Goal: Navigation & Orientation: Find specific page/section

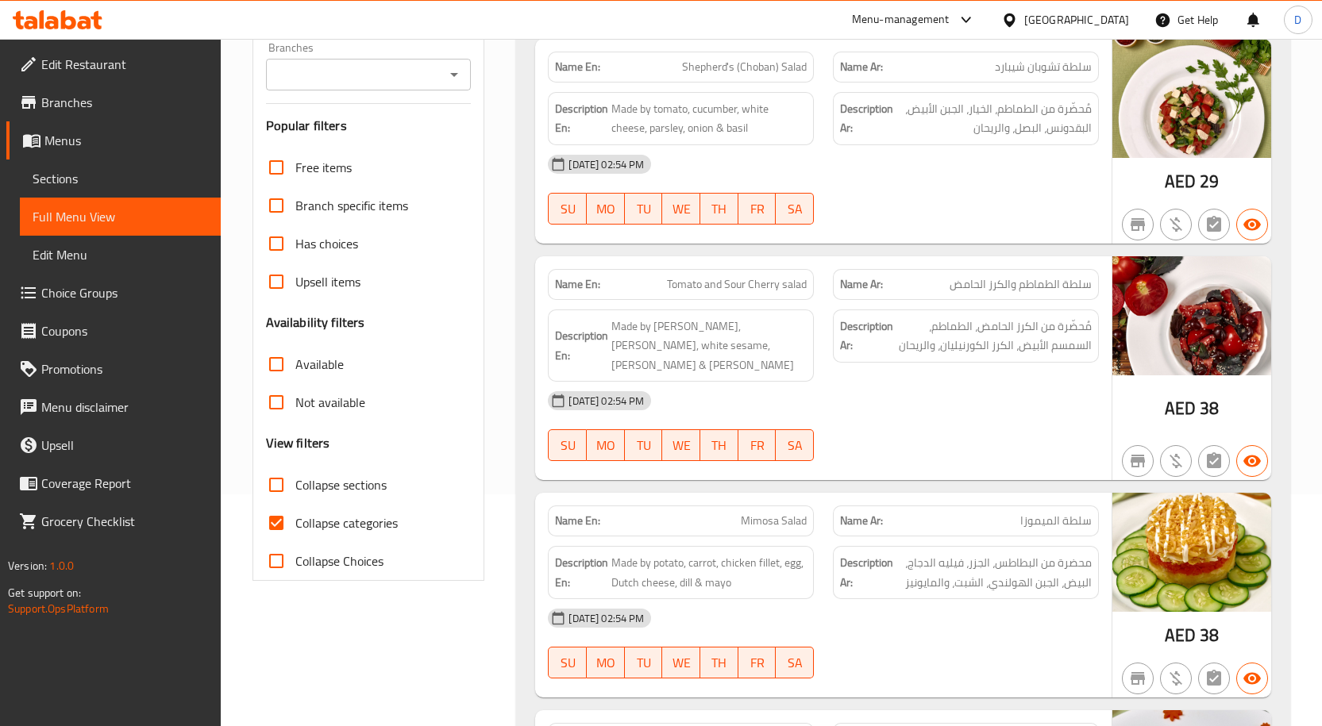
scroll to position [238, 0]
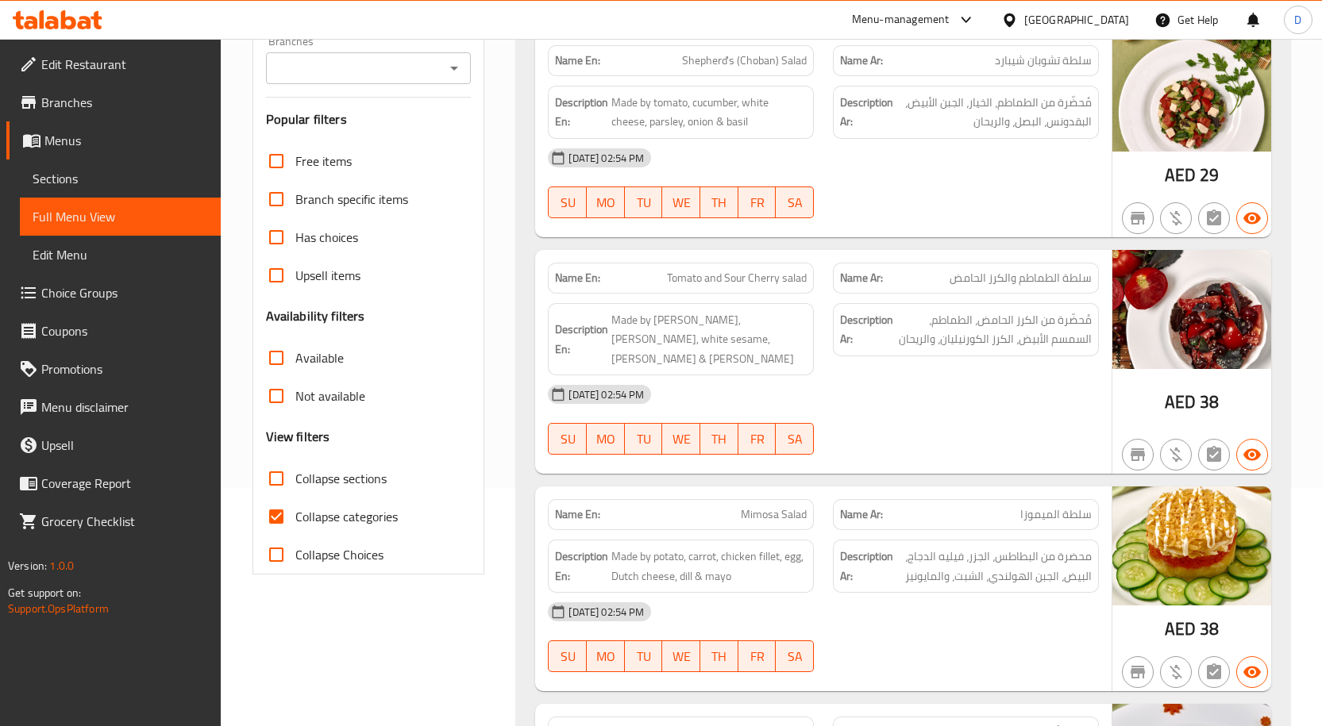
click at [327, 526] on span "Collapse categories" at bounding box center [346, 516] width 102 height 19
click at [295, 526] on input "Collapse categories" at bounding box center [276, 517] width 38 height 38
checkbox input "false"
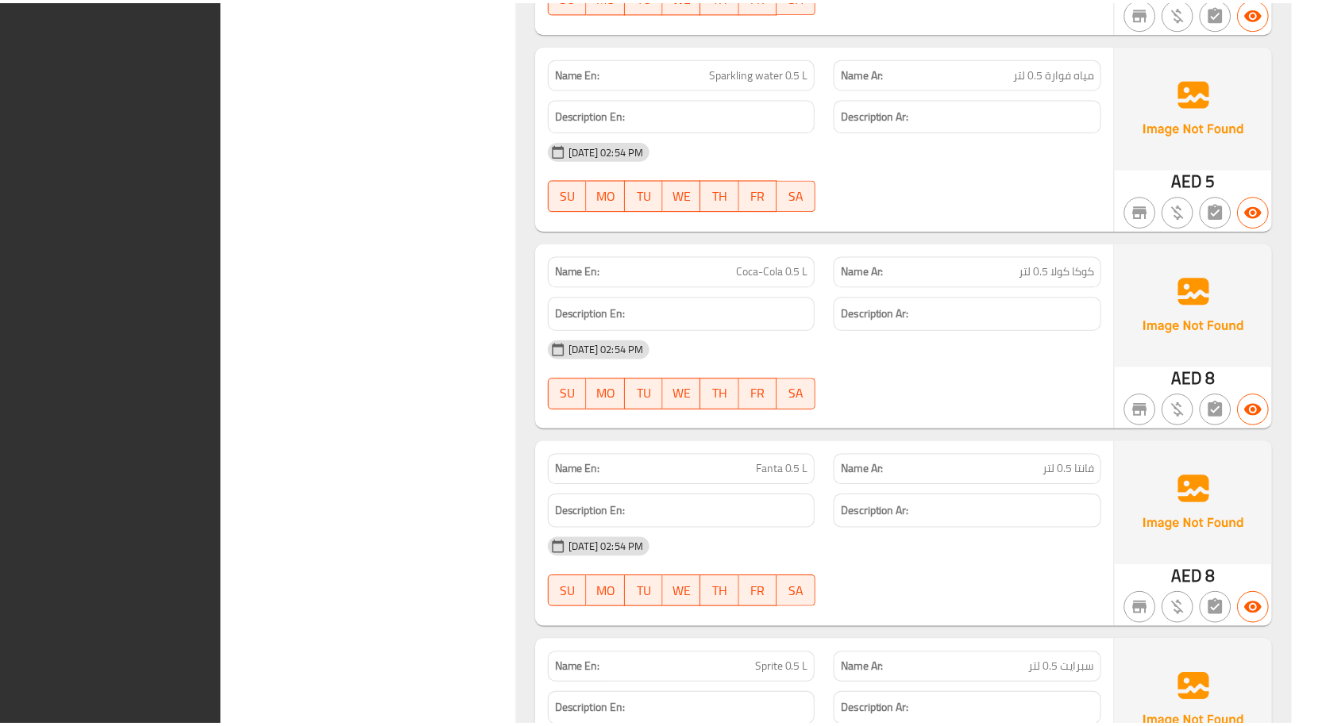
scroll to position [15898, 0]
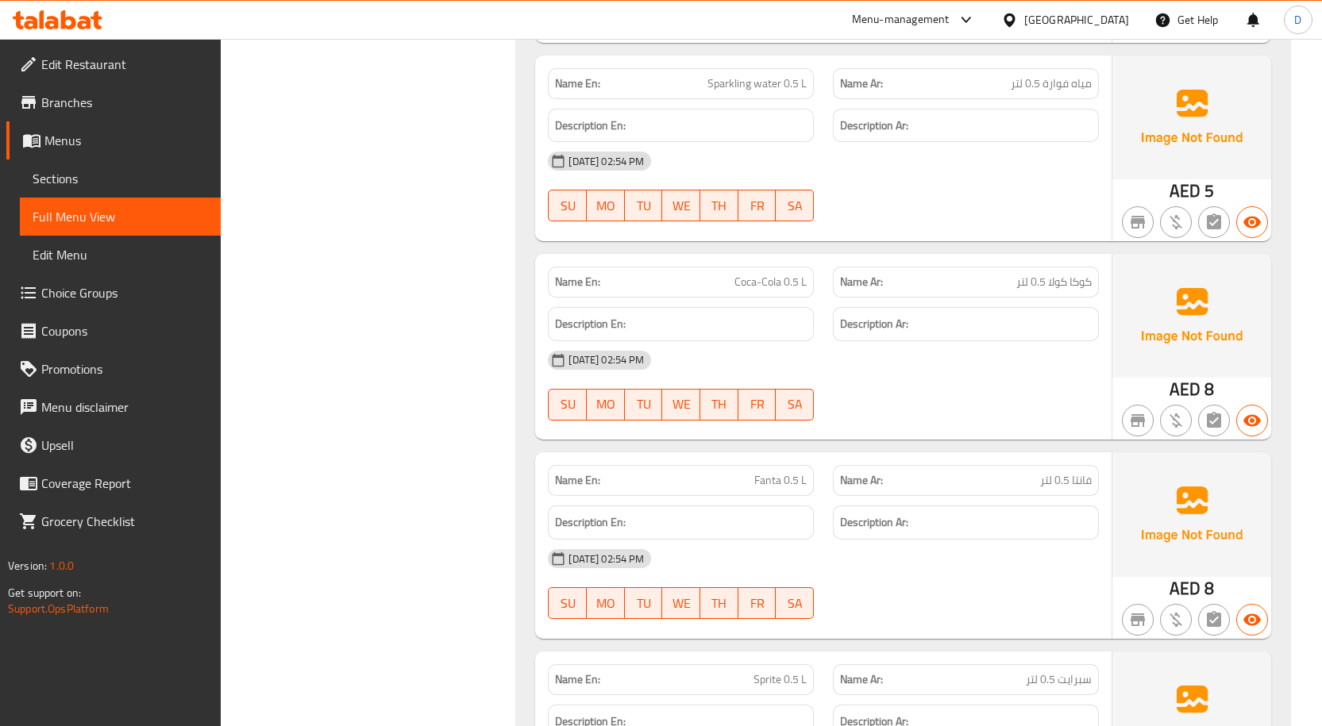
click at [1068, 17] on div "United Arab Emirates" at bounding box center [1076, 19] width 105 height 17
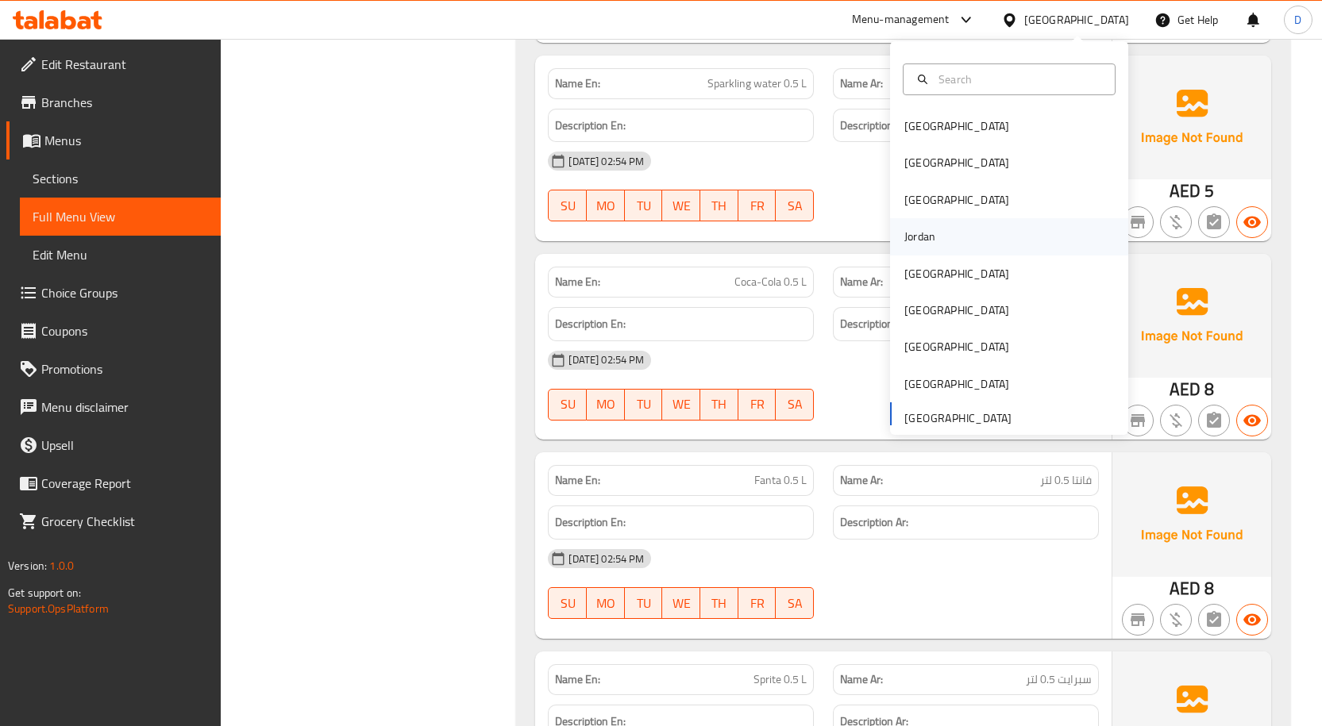
click at [916, 235] on div "Jordan" at bounding box center [919, 236] width 31 height 17
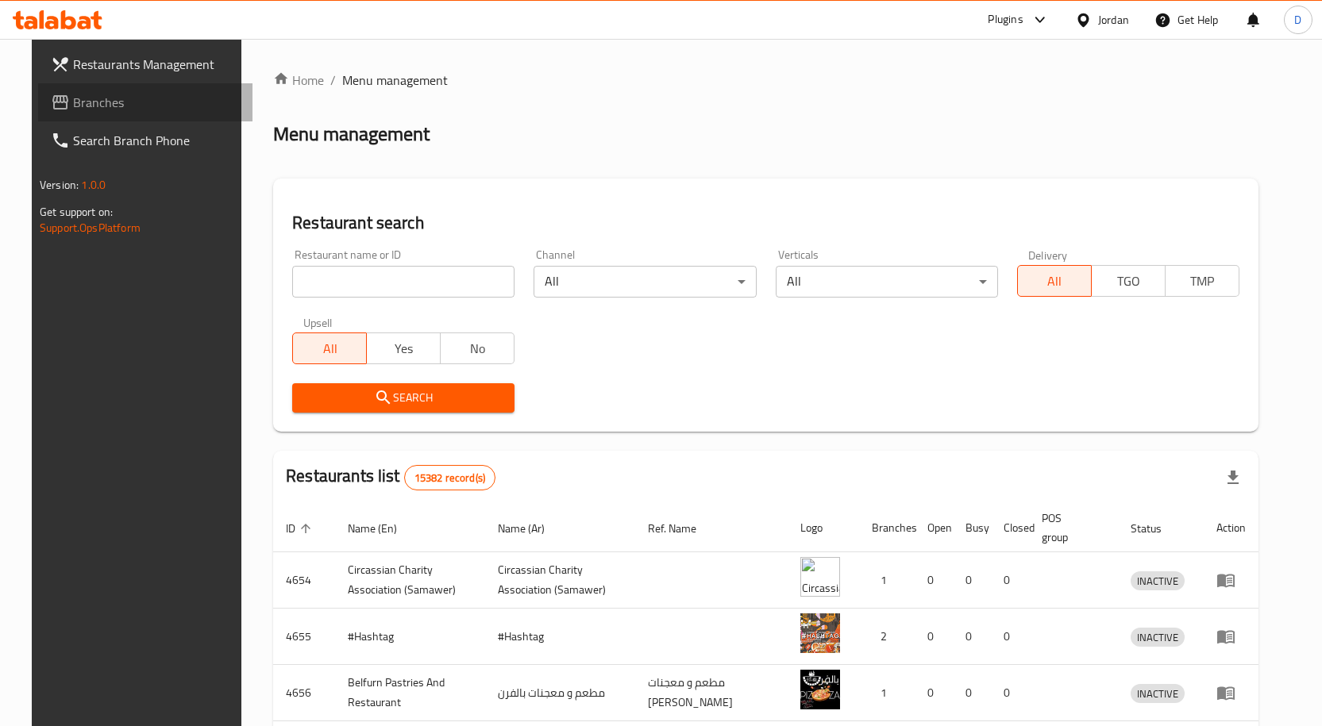
click at [73, 100] on span "Branches" at bounding box center [156, 102] width 167 height 19
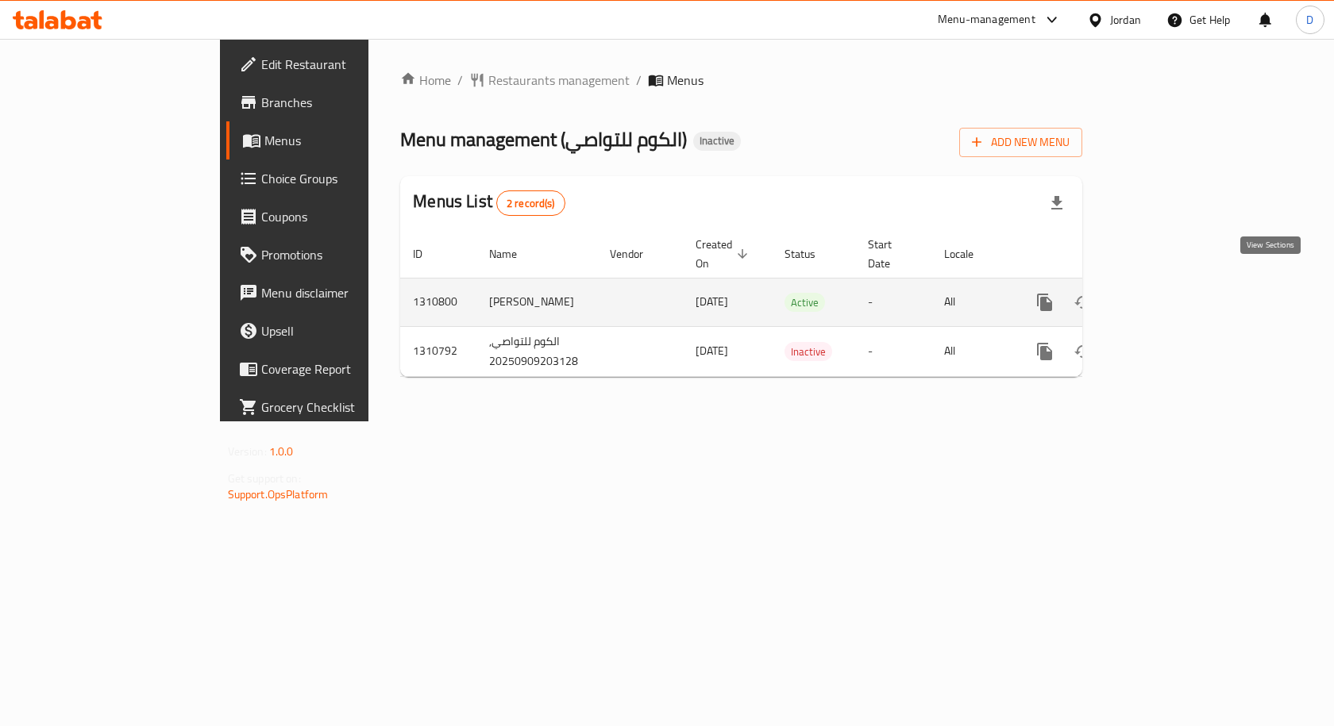
click at [1168, 293] on icon "enhanced table" at bounding box center [1158, 302] width 19 height 19
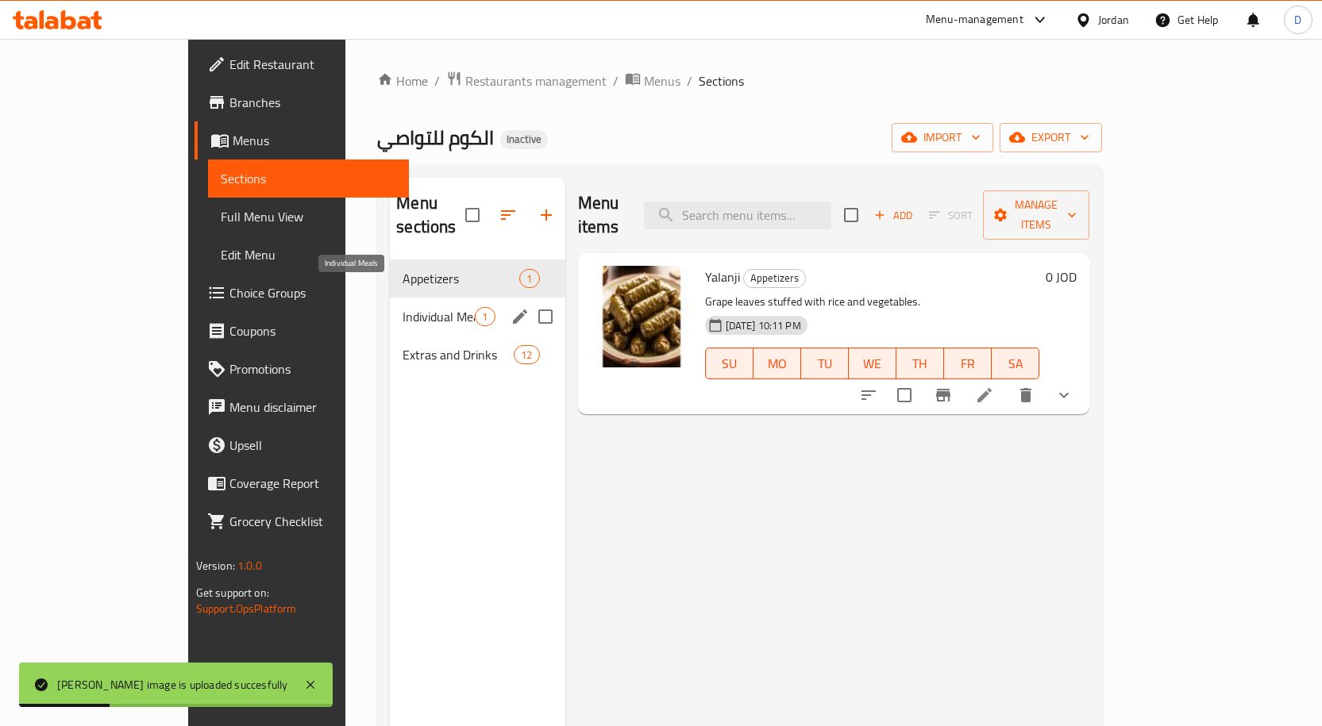
click at [402, 307] on span "Individual Meals" at bounding box center [438, 316] width 72 height 19
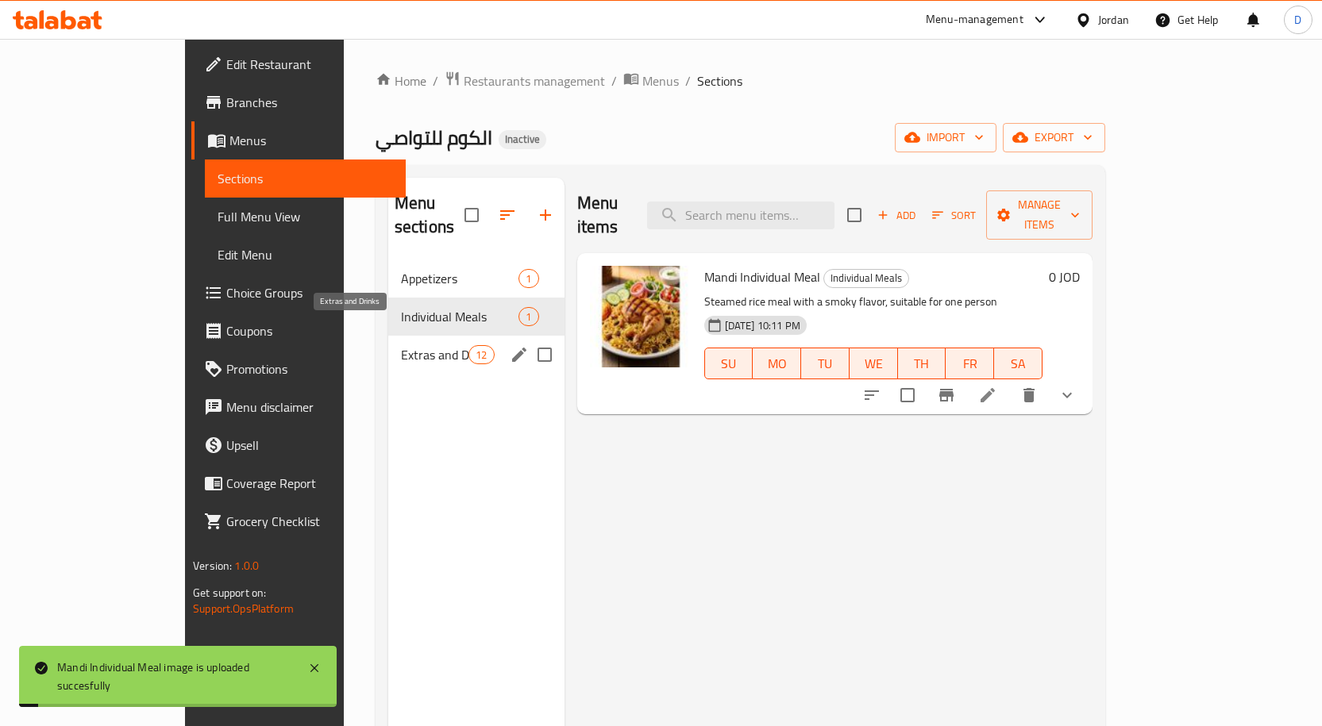
click at [401, 345] on span "Extras and Drinks" at bounding box center [434, 354] width 67 height 19
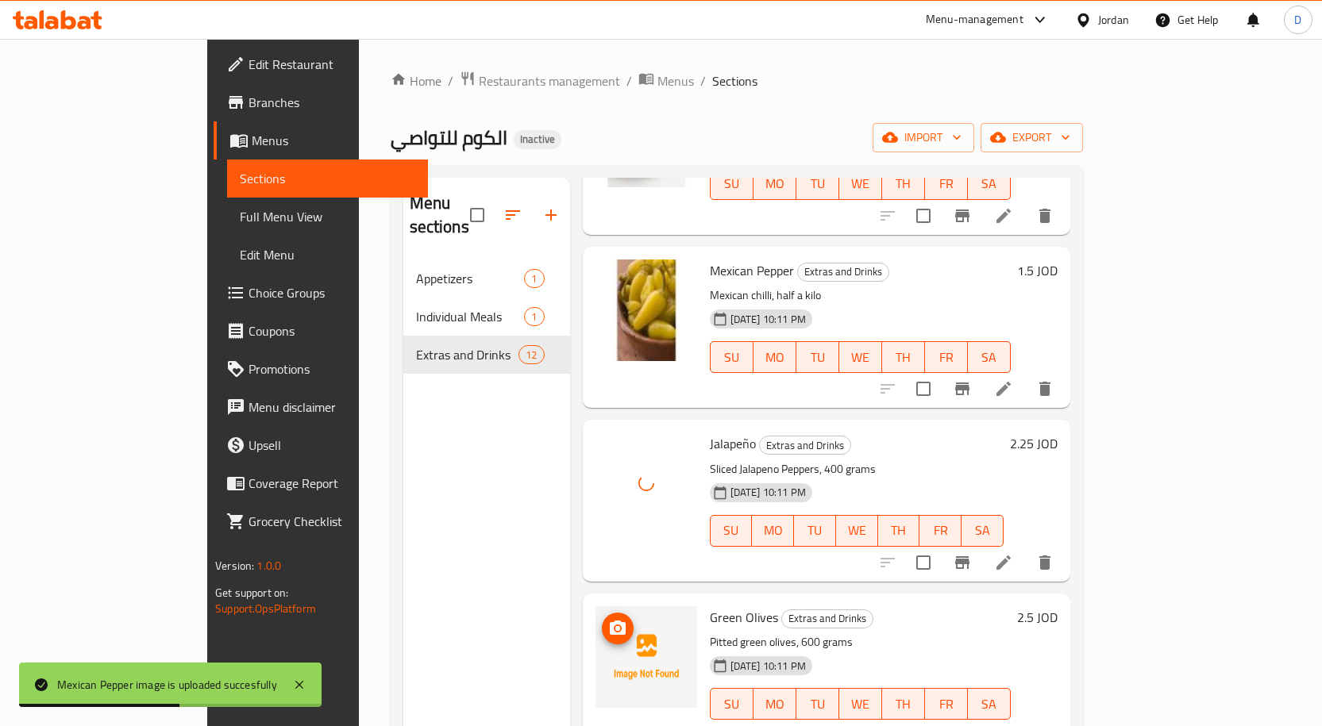
scroll to position [222, 0]
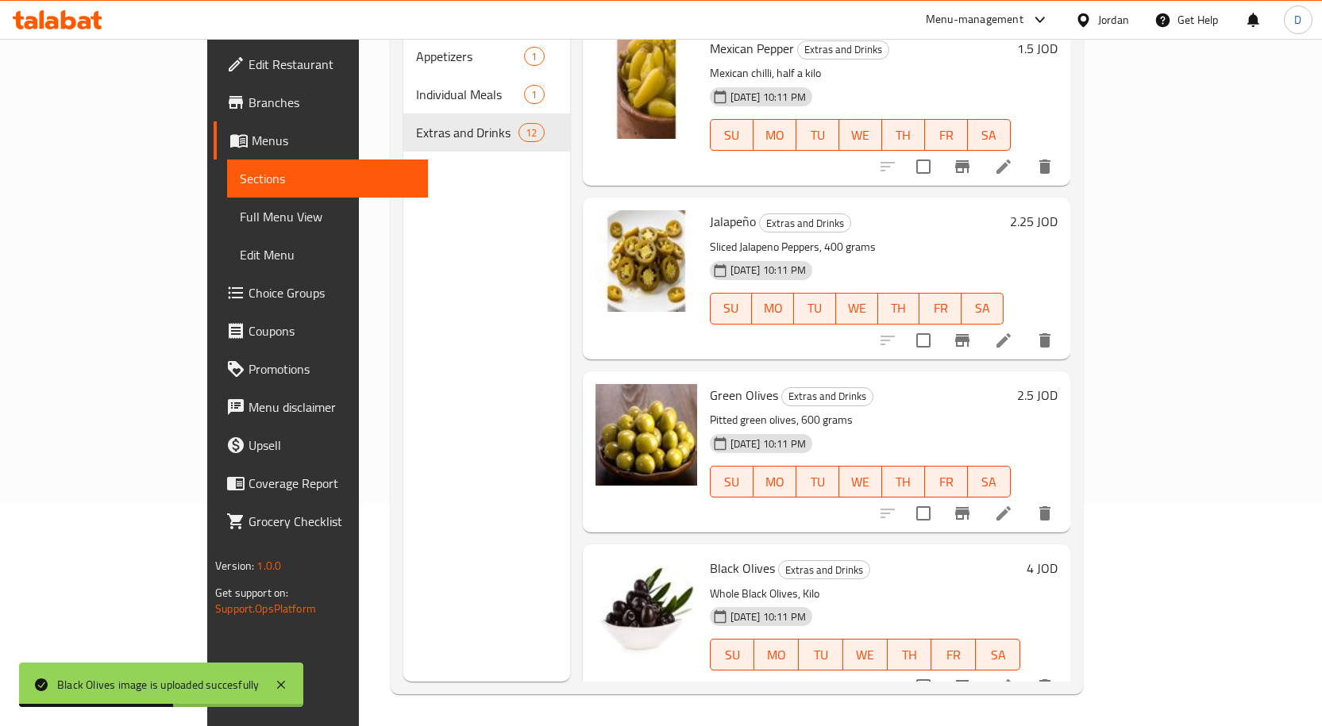
click at [240, 214] on span "Full Menu View" at bounding box center [327, 216] width 175 height 19
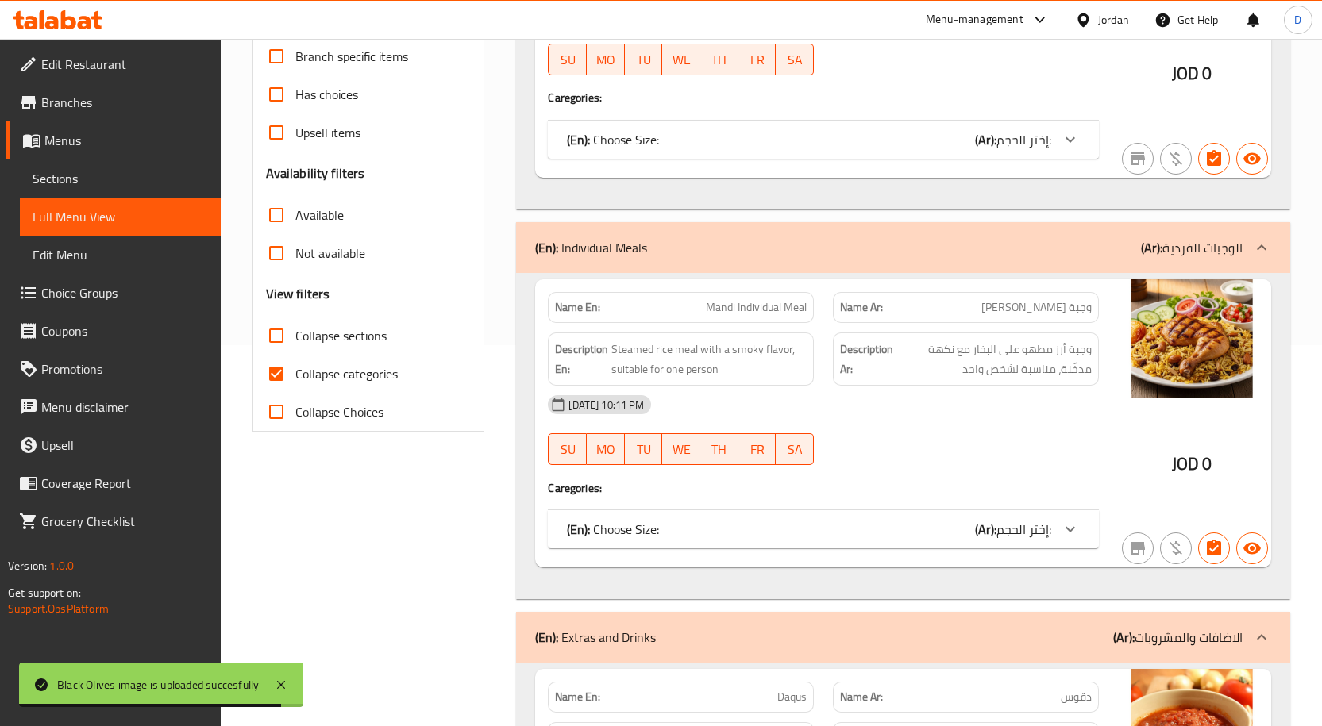
click at [287, 379] on input "Collapse categories" at bounding box center [276, 374] width 38 height 38
checkbox input "false"
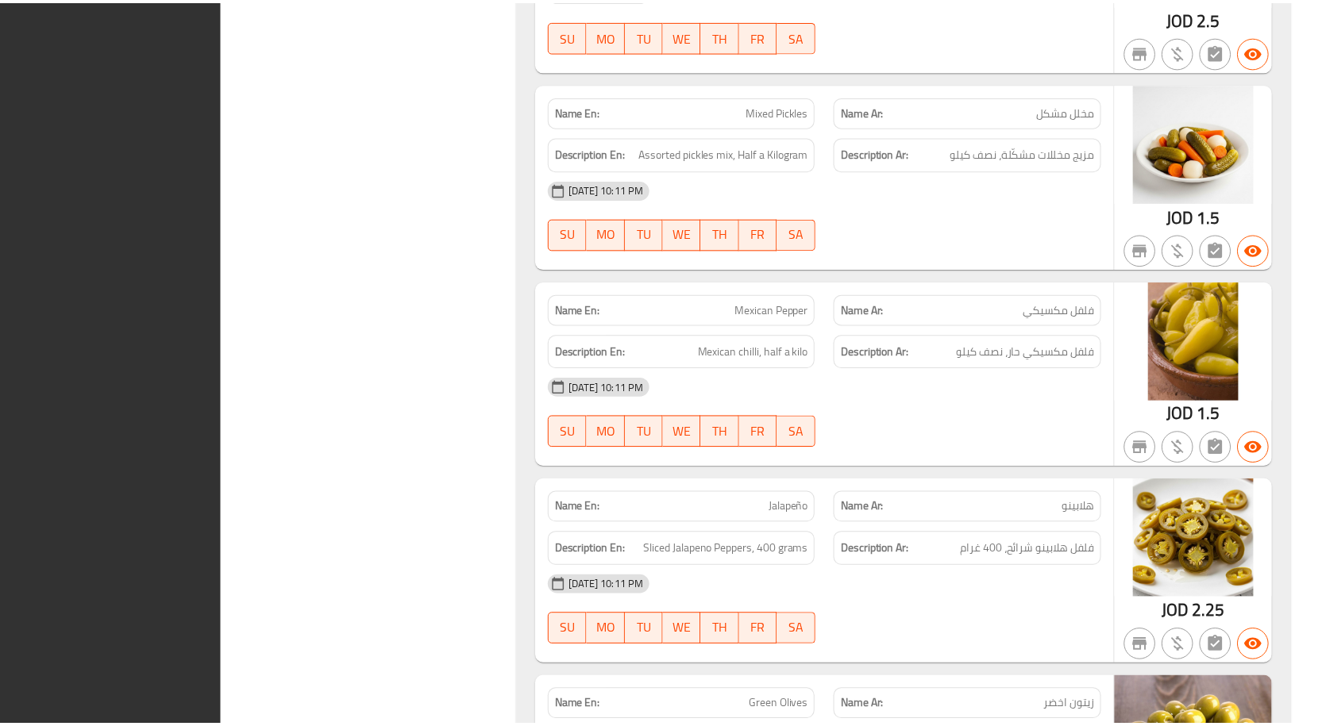
scroll to position [3232, 0]
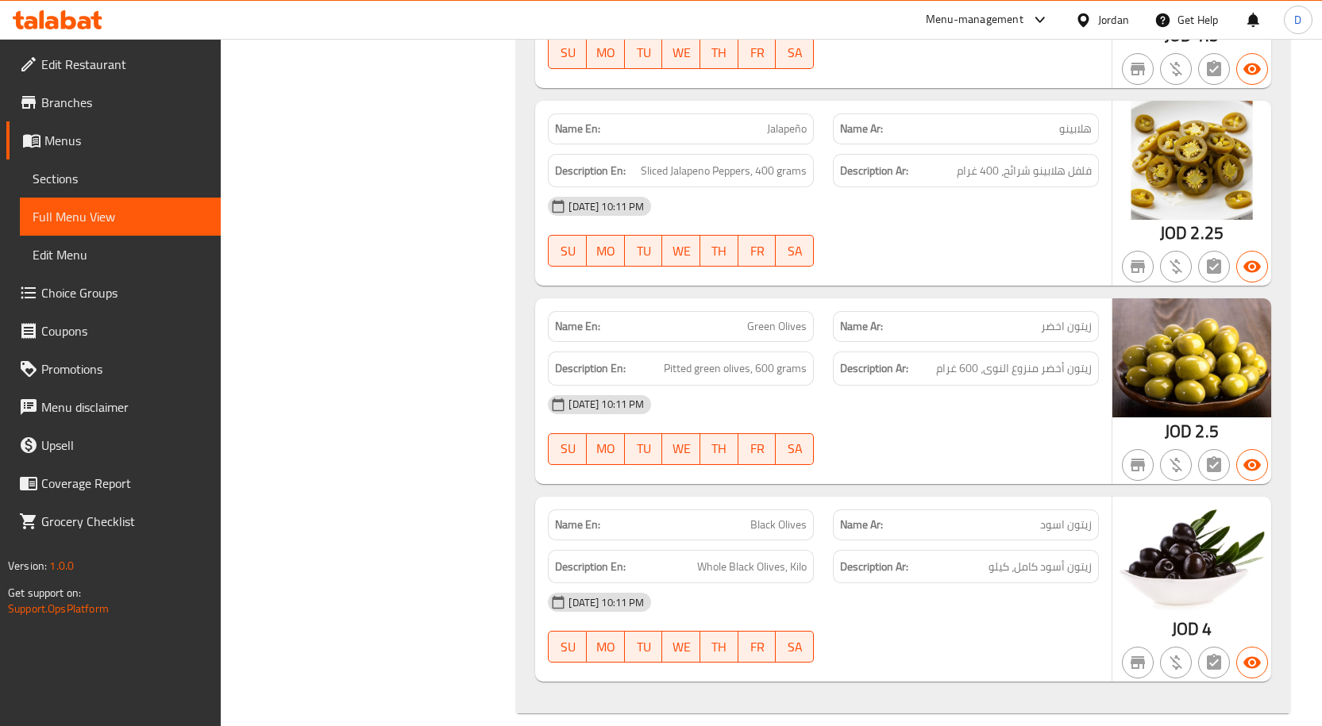
click at [991, 22] on div "Menu-management" at bounding box center [975, 19] width 98 height 19
click at [867, 102] on div "All Plugins Menu-management Restaurant-Management" at bounding box center [929, 105] width 238 height 106
click at [887, 118] on div "All Plugins Menu-management Restaurant-Management" at bounding box center [929, 105] width 238 height 106
click at [899, 111] on div "All Plugins Menu-management Restaurant-Management" at bounding box center [929, 105] width 238 height 106
click at [894, 144] on div "Restaurant-Management" at bounding box center [887, 137] width 125 height 17
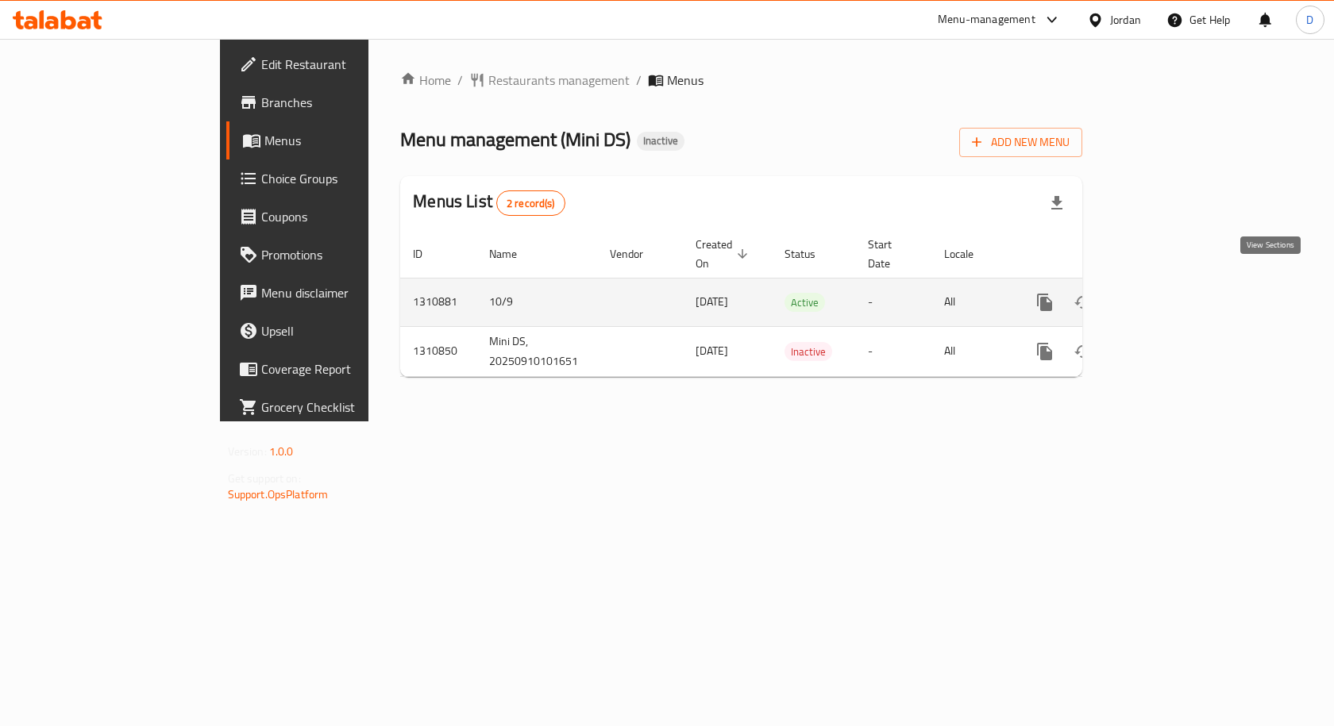
click at [1168, 293] on icon "enhanced table" at bounding box center [1158, 302] width 19 height 19
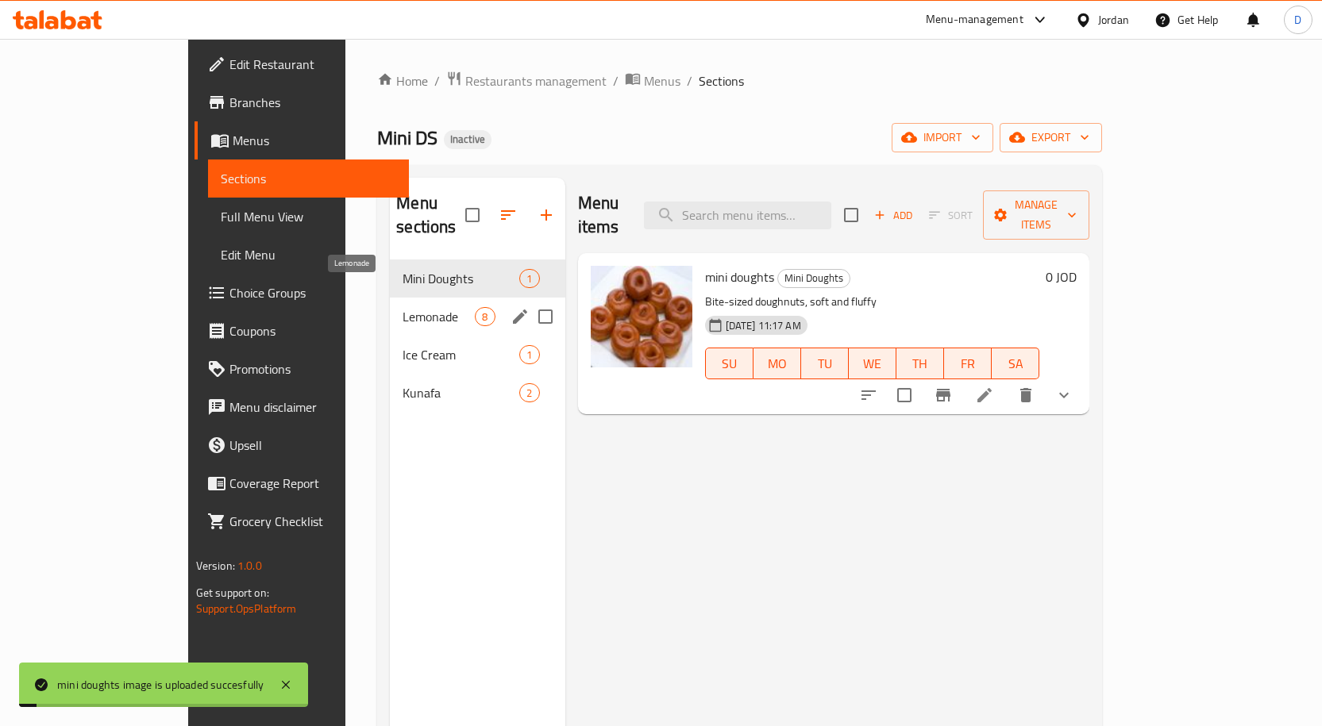
click at [402, 307] on span "Lemonade" at bounding box center [438, 316] width 72 height 19
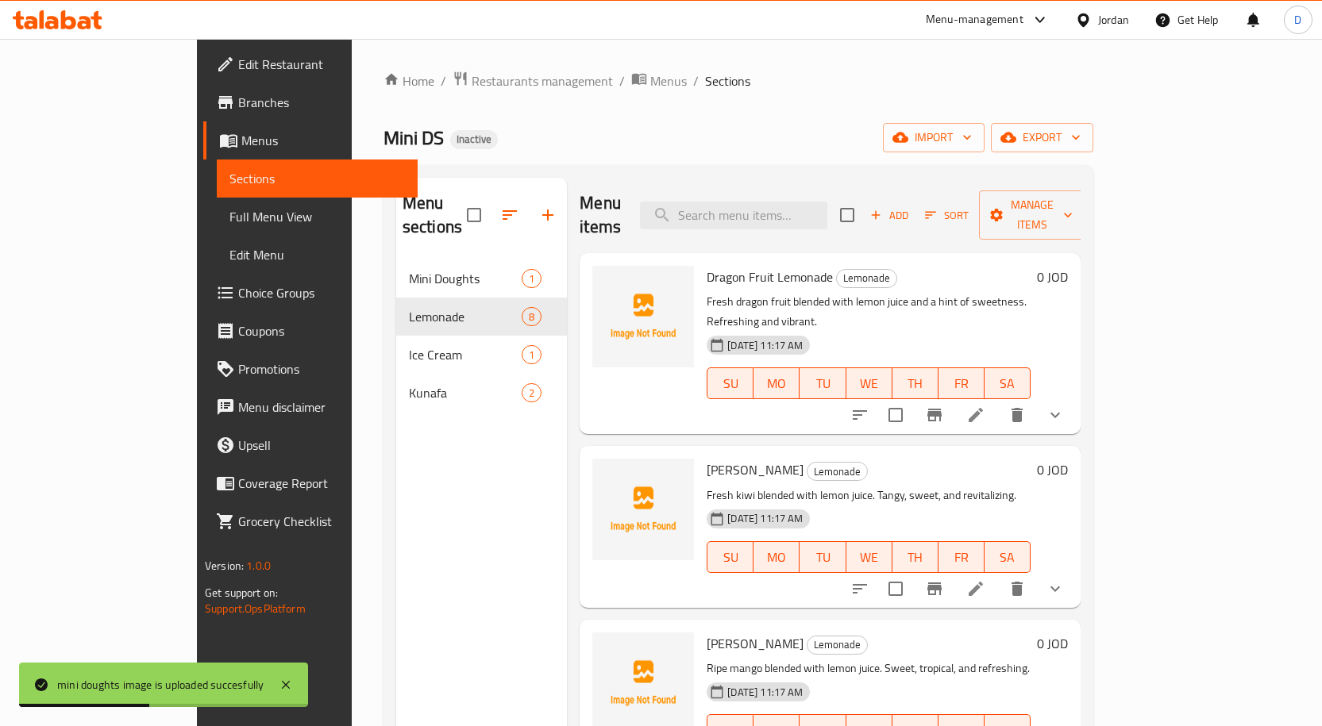
click at [712, 265] on span "Dragon Fruit Lemonade" at bounding box center [769, 277] width 126 height 24
copy h6 "Dragon Fruit Lemonade"
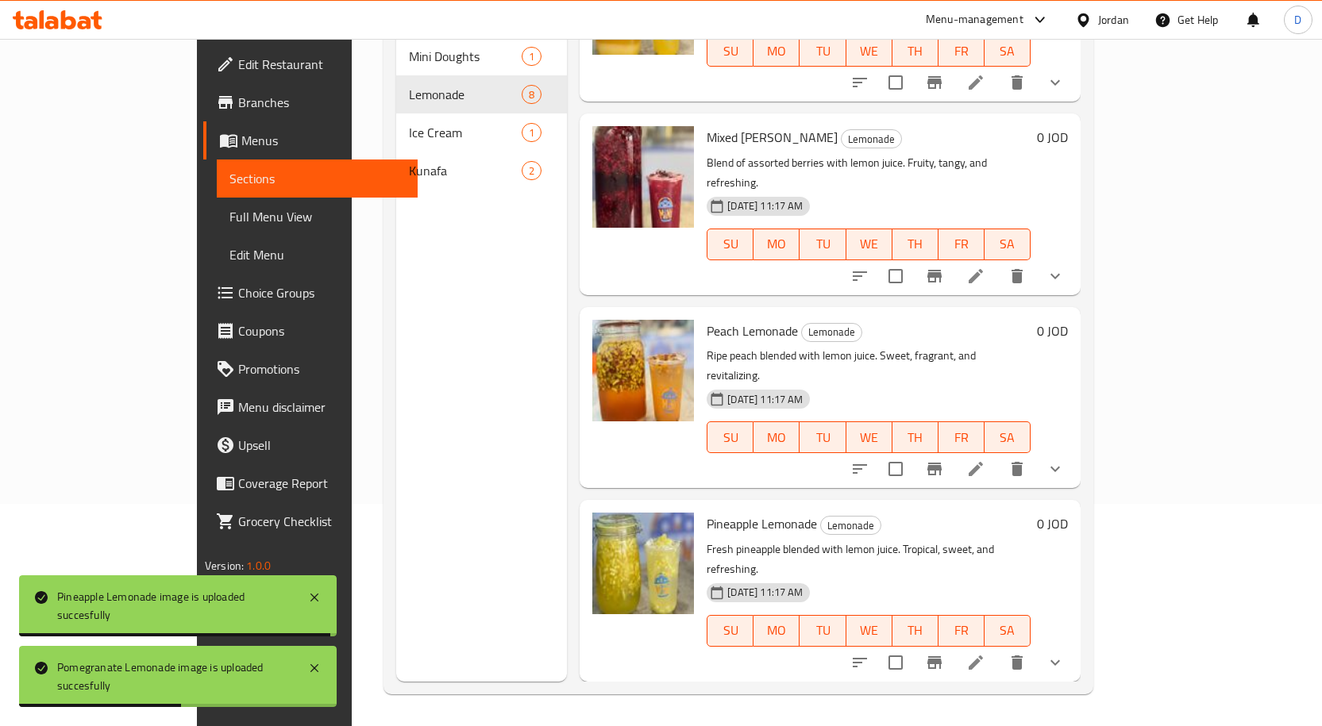
scroll to position [701, 0]
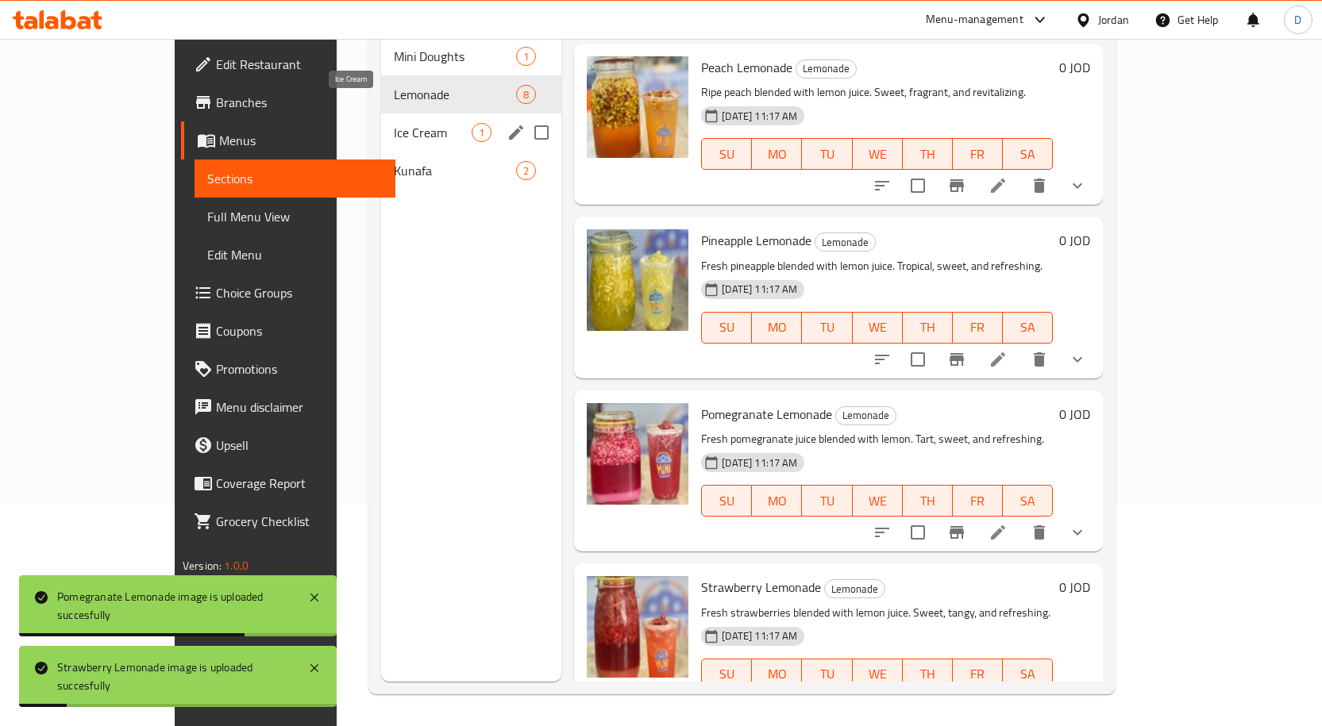
click at [394, 123] on span "Ice Cream" at bounding box center [433, 132] width 78 height 19
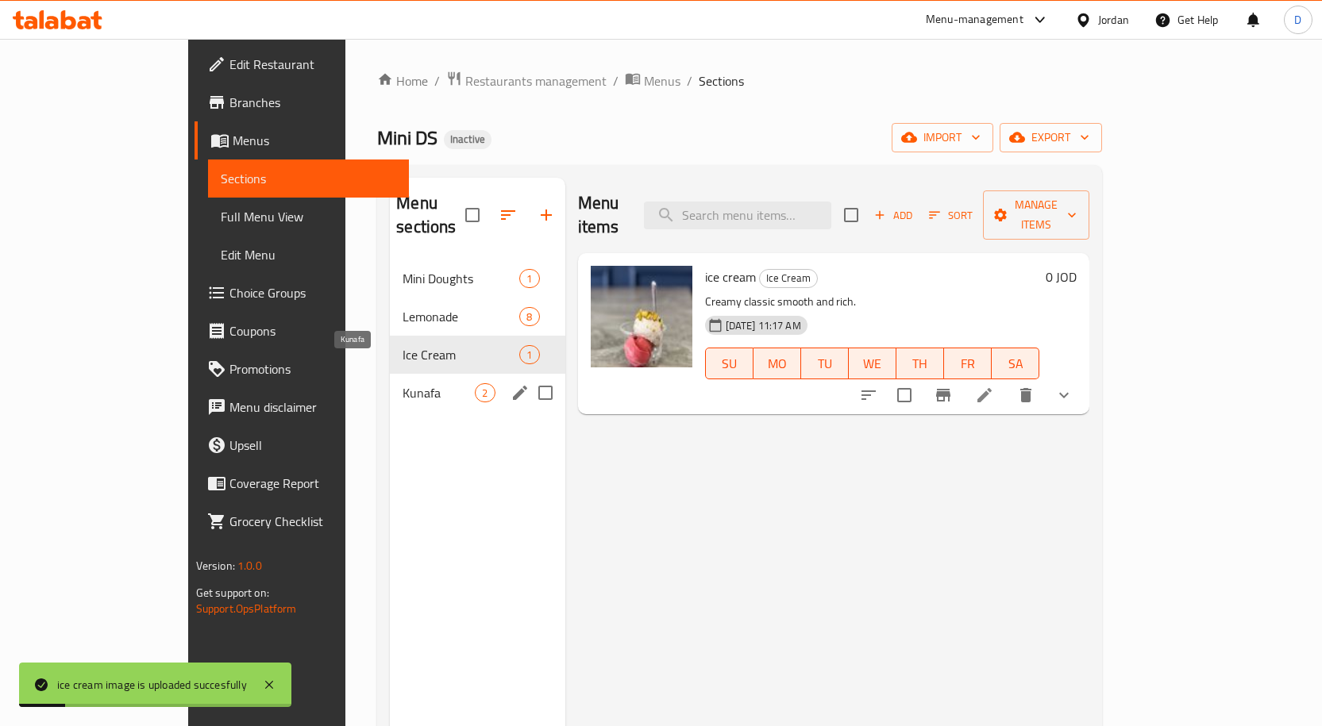
click at [402, 383] on span "Kunafa" at bounding box center [438, 392] width 72 height 19
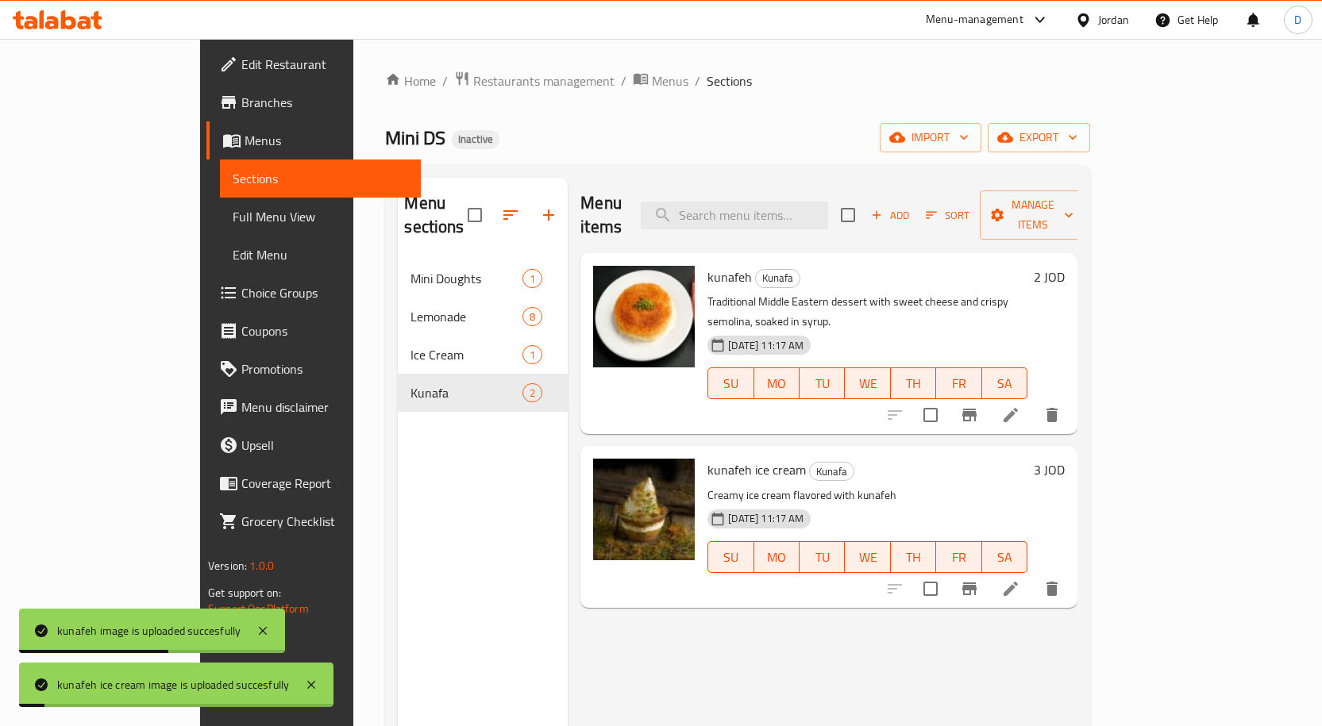
click at [233, 212] on span "Full Menu View" at bounding box center [320, 216] width 175 height 19
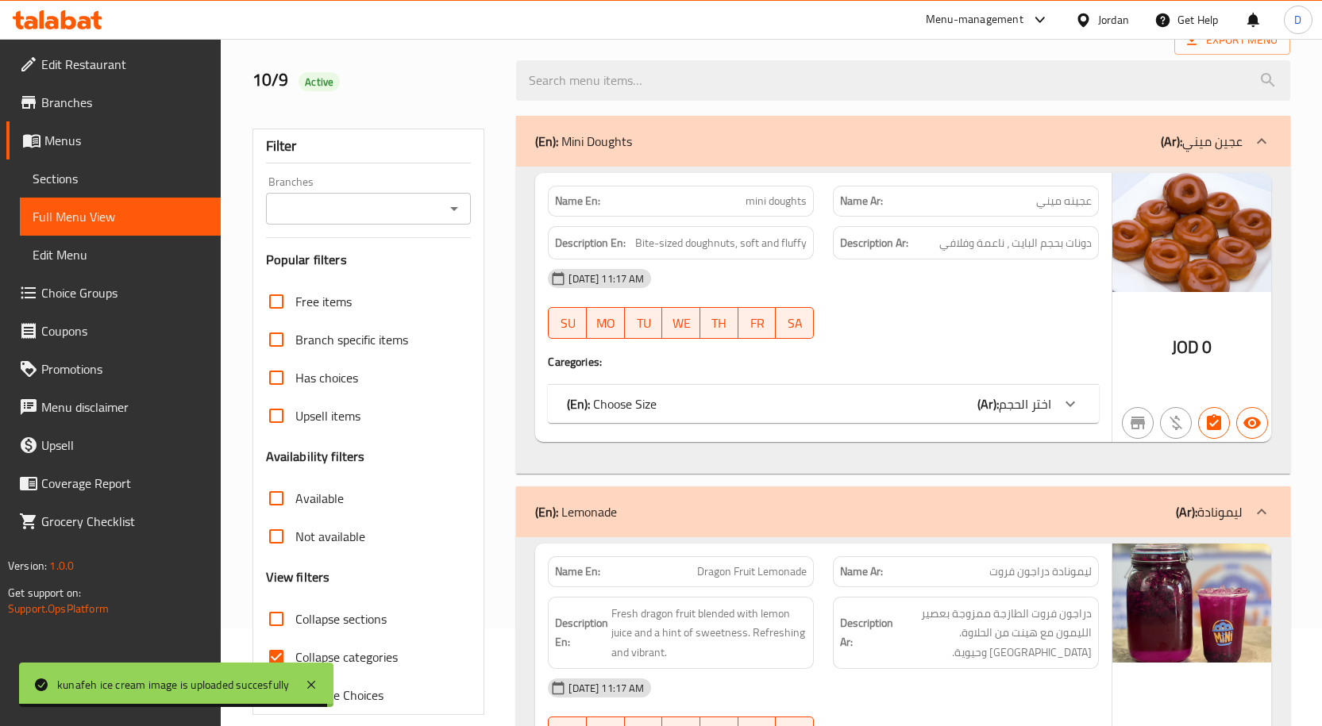
scroll to position [159, 0]
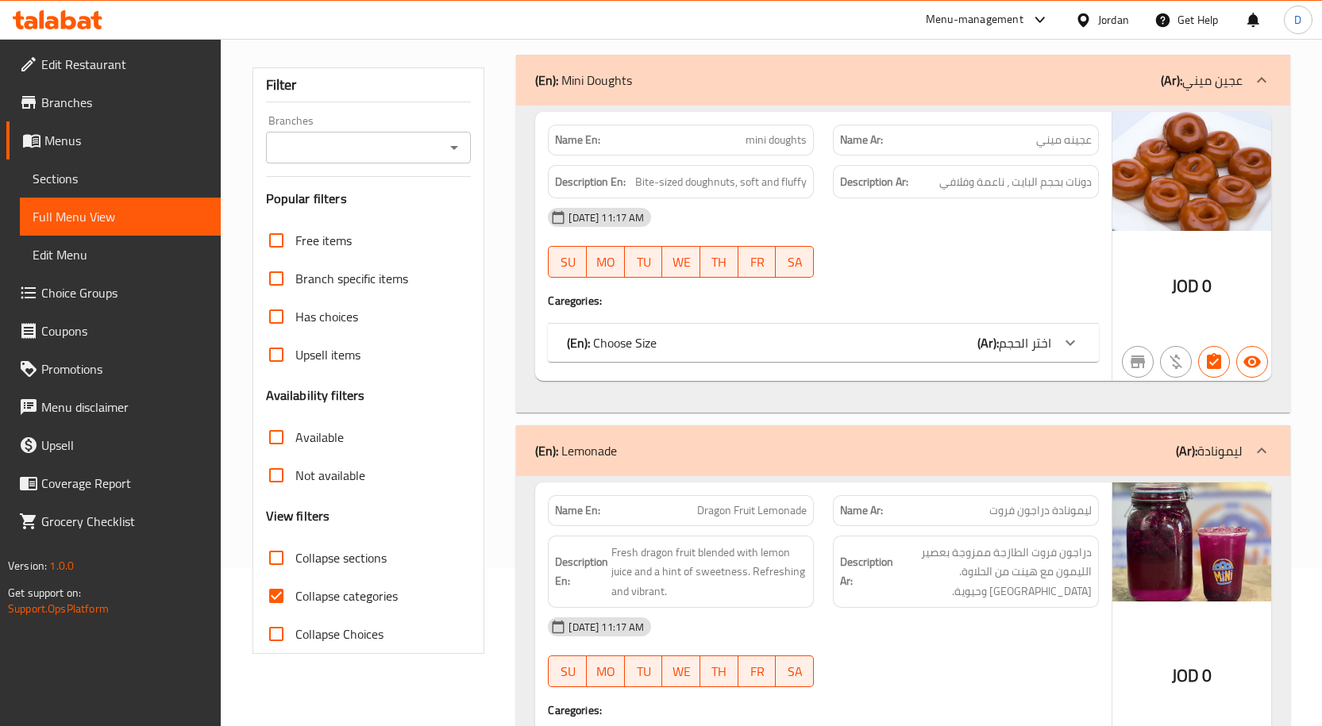
drag, startPoint x: 280, startPoint y: 602, endPoint x: 331, endPoint y: 570, distance: 60.3
click at [280, 602] on input "Collapse categories" at bounding box center [276, 596] width 38 height 38
checkbox input "false"
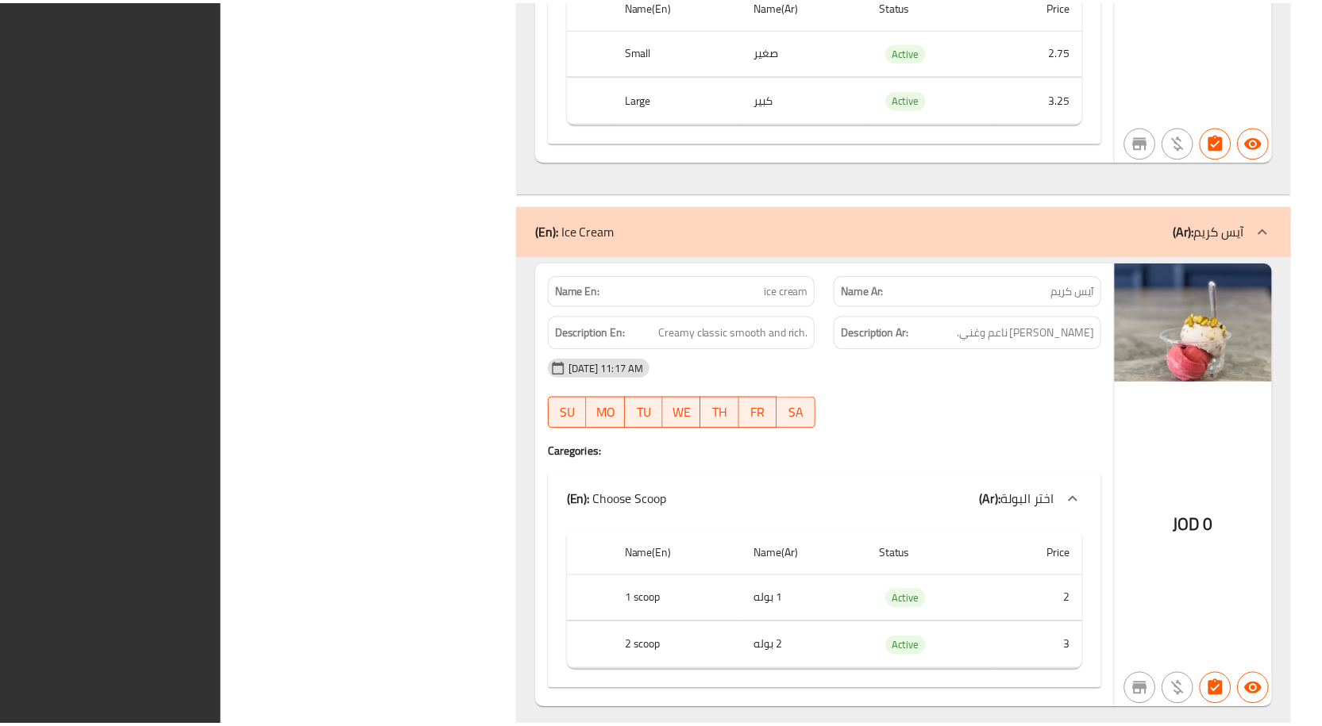
scroll to position [5085, 0]
